Goal: Check status

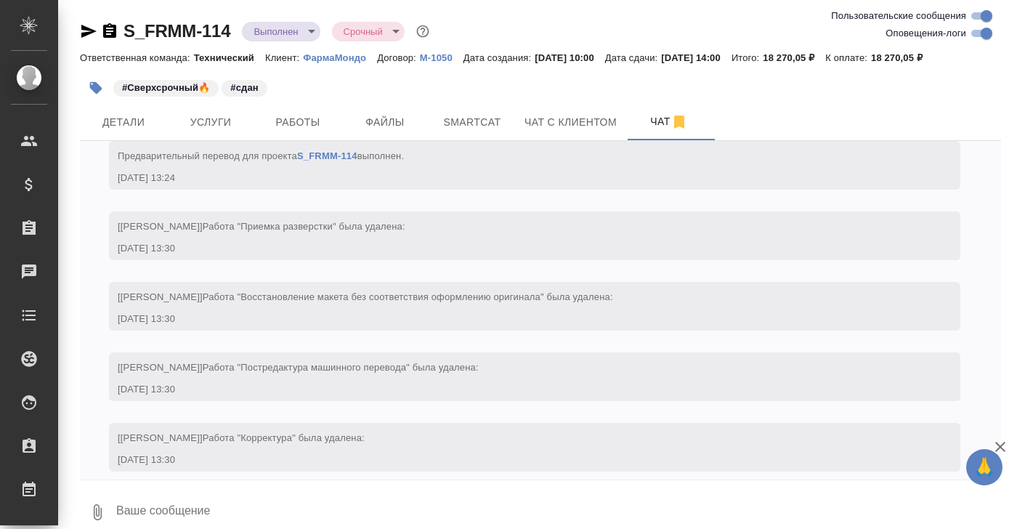
scroll to position [4554, 0]
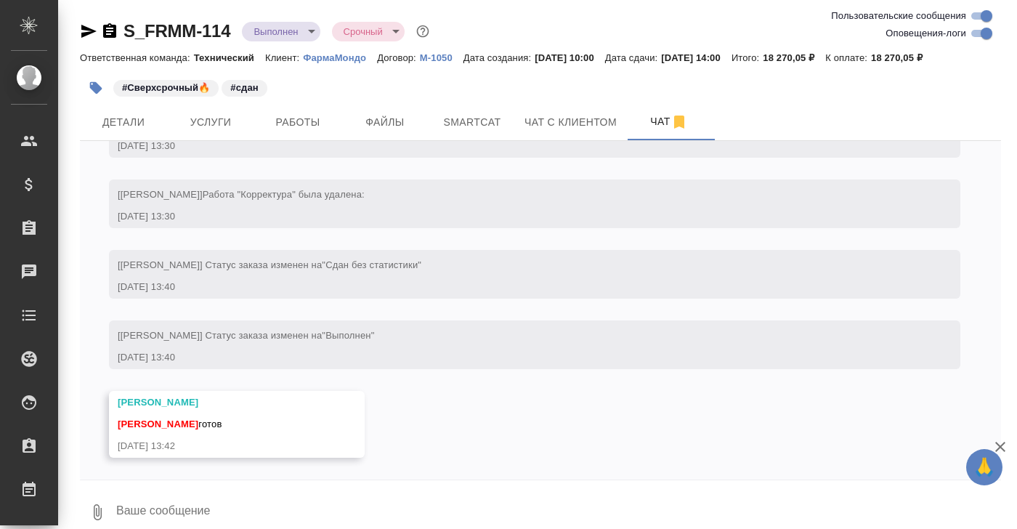
click at [152, 28] on link "S_FRMM-114" at bounding box center [176, 31] width 107 height 20
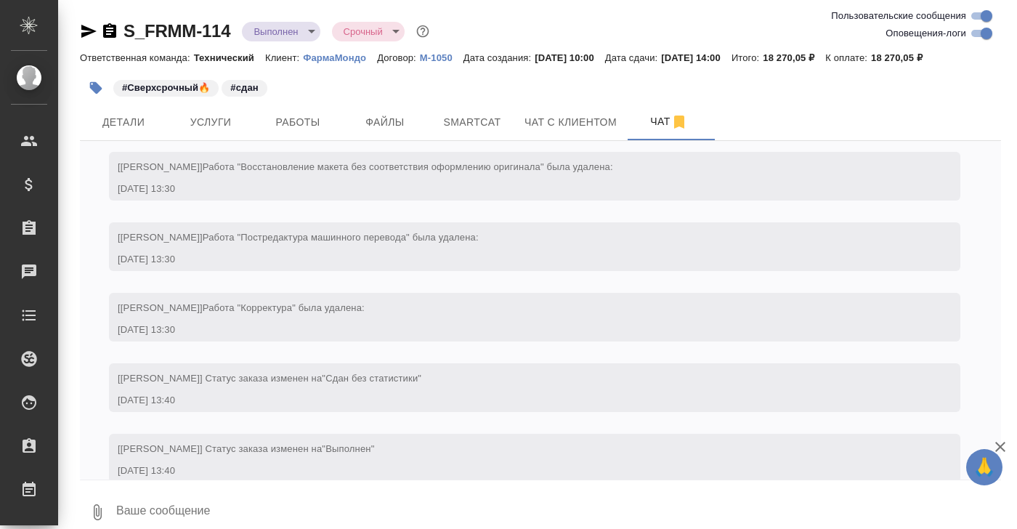
scroll to position [4554, 0]
